Goal: Task Accomplishment & Management: Complete application form

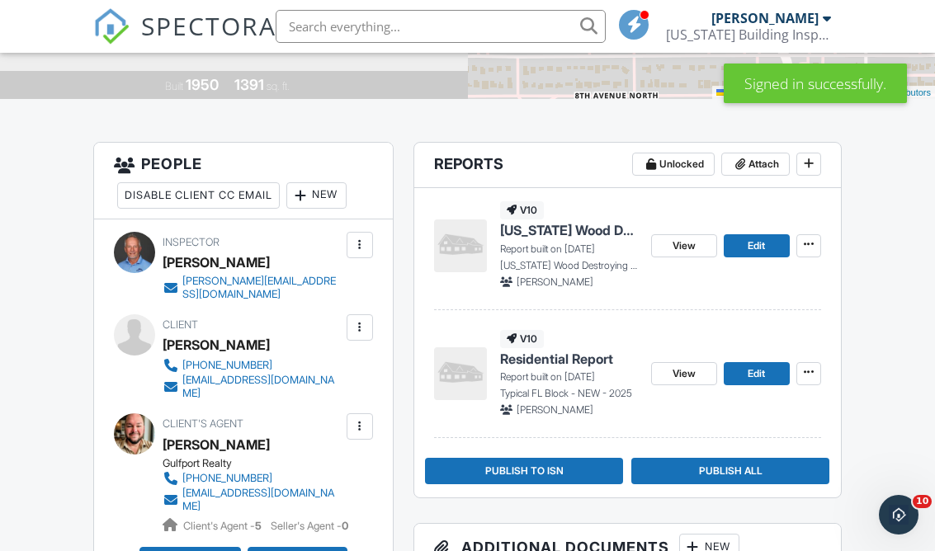
scroll to position [333, 0]
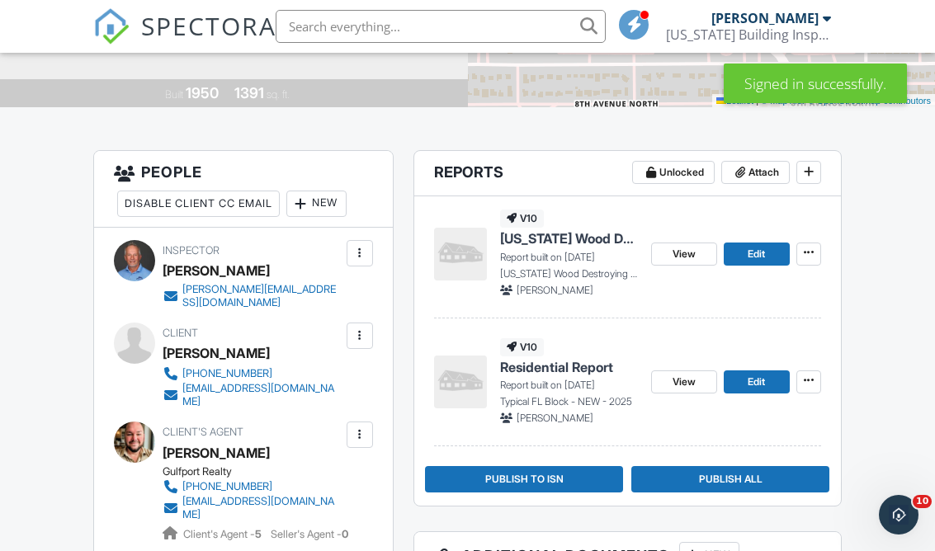
click at [822, 170] on header "Reports Unlocked Attach" at bounding box center [627, 173] width 427 height 45
click at [817, 172] on button at bounding box center [808, 172] width 25 height 23
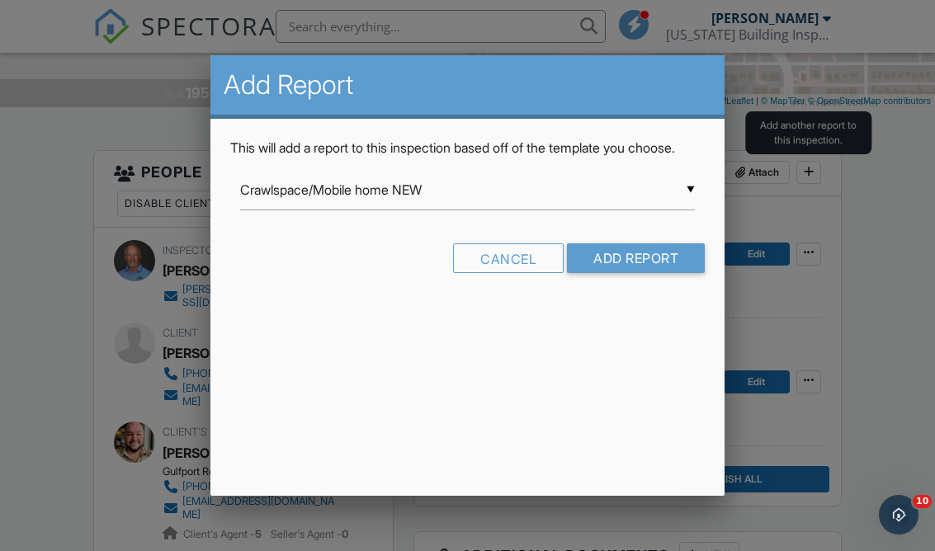
click at [685, 210] on input "Crawlspace/Mobile home NEW" at bounding box center [467, 190] width 455 height 40
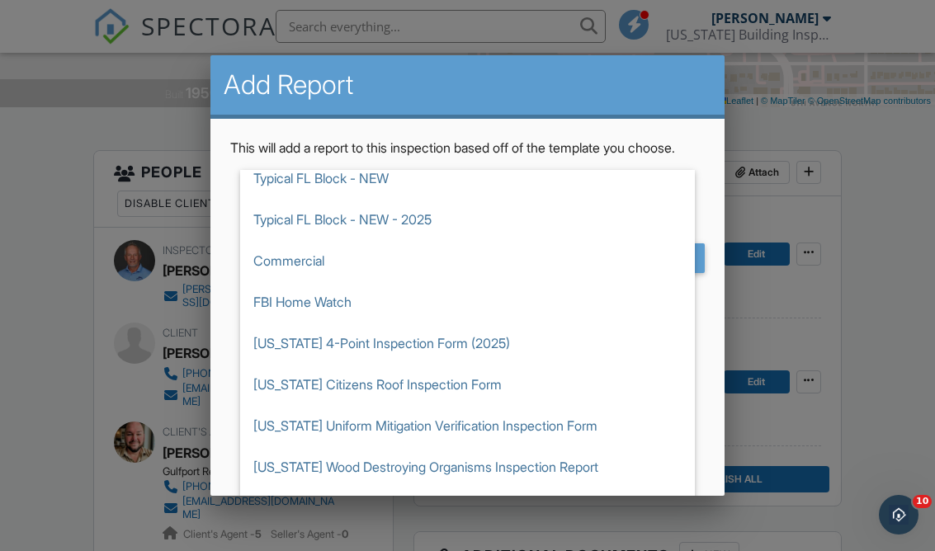
scroll to position [693, 0]
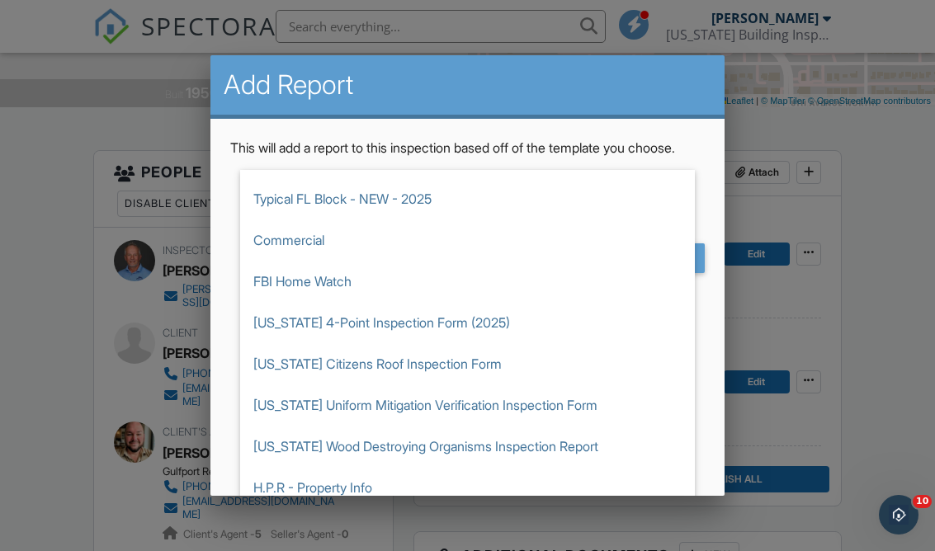
click at [507, 343] on span "[US_STATE] 4-Point Inspection Form (2025)" at bounding box center [467, 322] width 455 height 41
type input "[US_STATE] 4-Point Inspection Form (2025)"
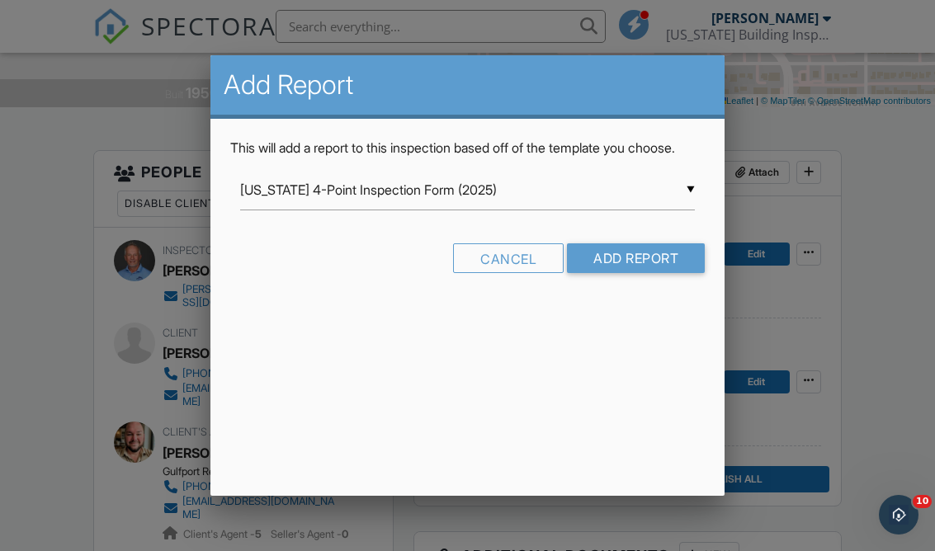
scroll to position [0, 0]
click at [658, 273] on input "Add Report" at bounding box center [636, 258] width 138 height 30
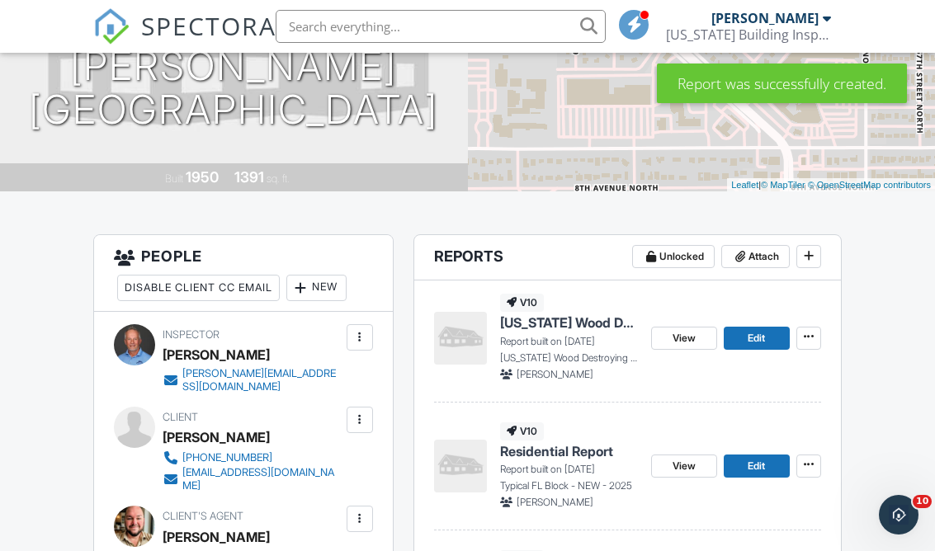
scroll to position [248, 0]
click at [823, 254] on header "Reports Unlocked Attach" at bounding box center [627, 258] width 427 height 45
click at [816, 257] on span at bounding box center [808, 256] width 17 height 17
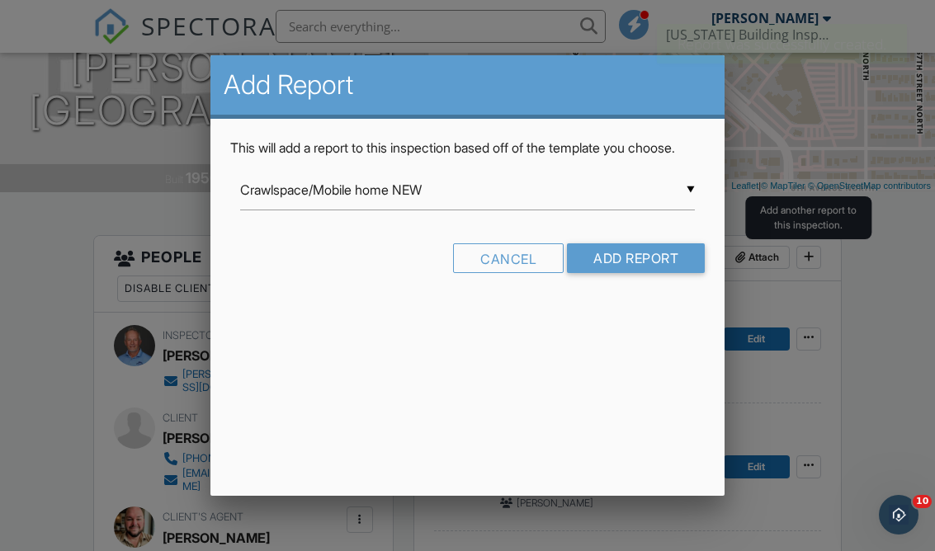
click at [684, 201] on input "Crawlspace/Mobile home NEW" at bounding box center [467, 190] width 455 height 40
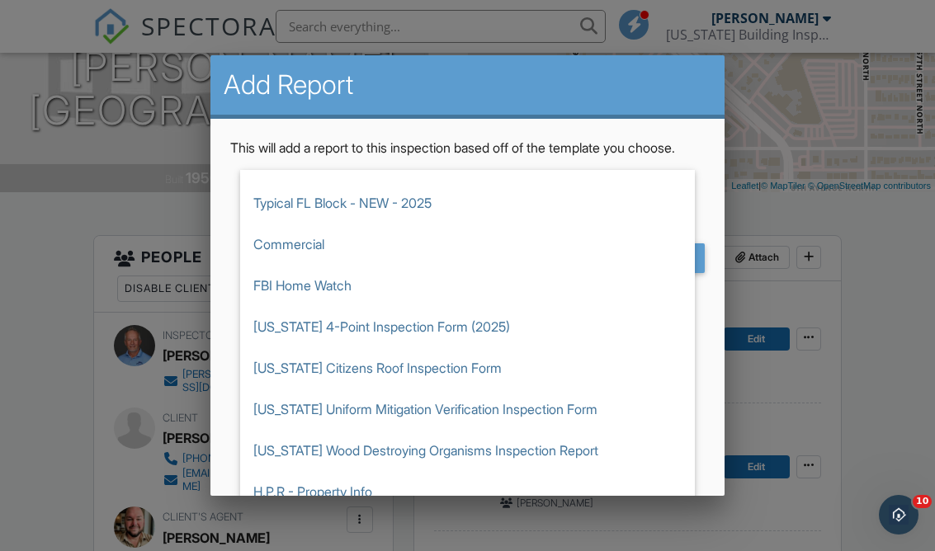
click at [569, 424] on span "[US_STATE] Uniform Mitigation Verification Inspection Form" at bounding box center [467, 409] width 455 height 41
type input "[US_STATE] Uniform Mitigation Verification Inspection Form"
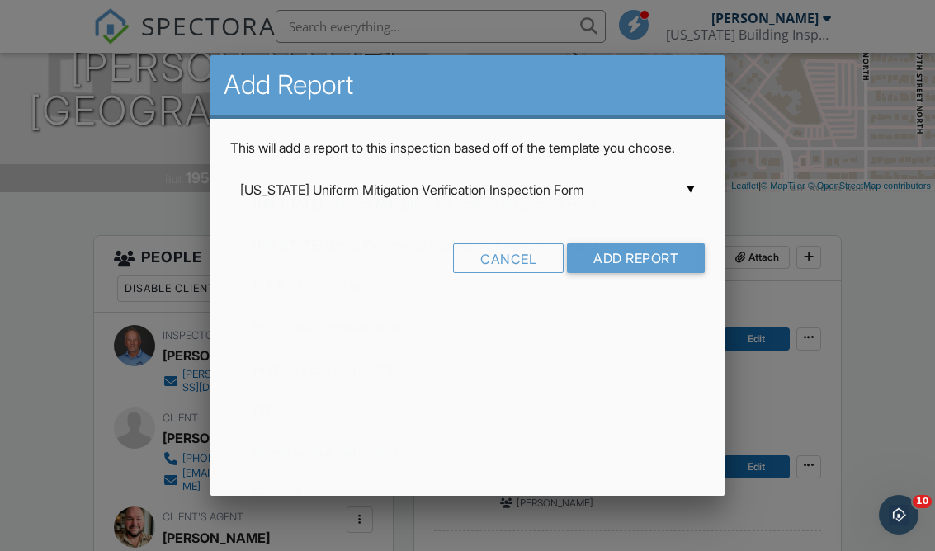
scroll to position [0, 0]
click at [687, 273] on input "Add Report" at bounding box center [636, 258] width 138 height 30
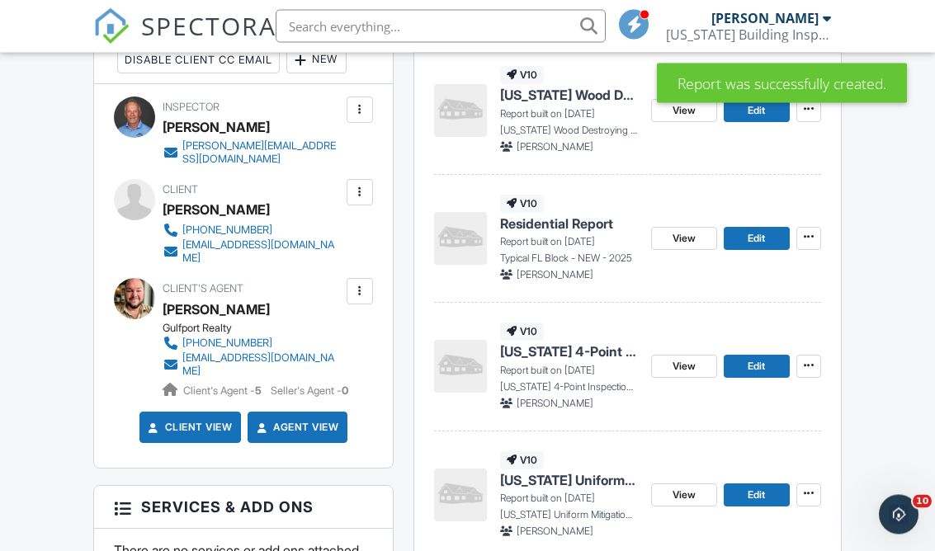
scroll to position [478, 0]
